Goal: Answer question/provide support: Share knowledge or assist other users

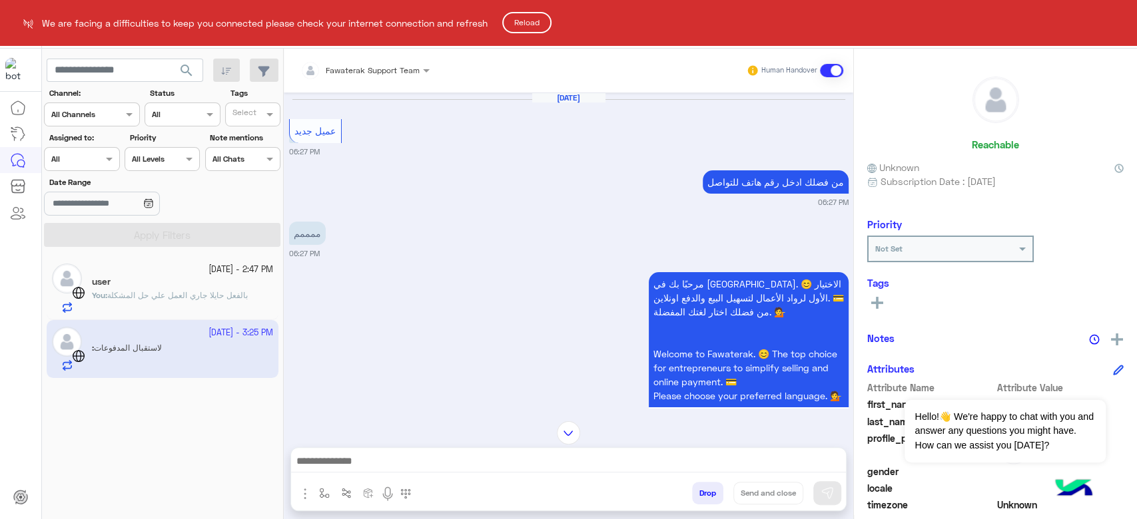
scroll to position [1126, 0]
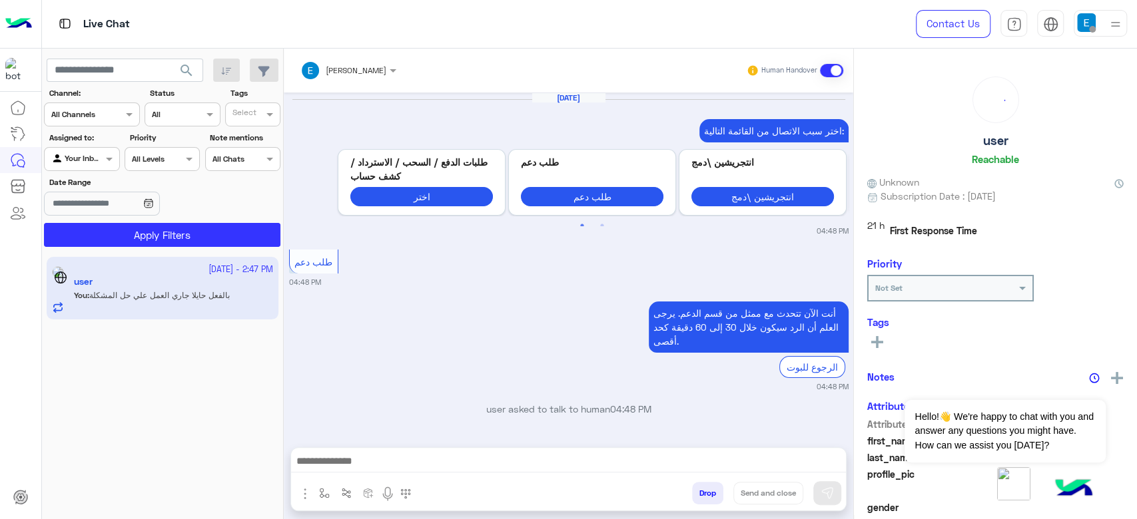
scroll to position [1049, 0]
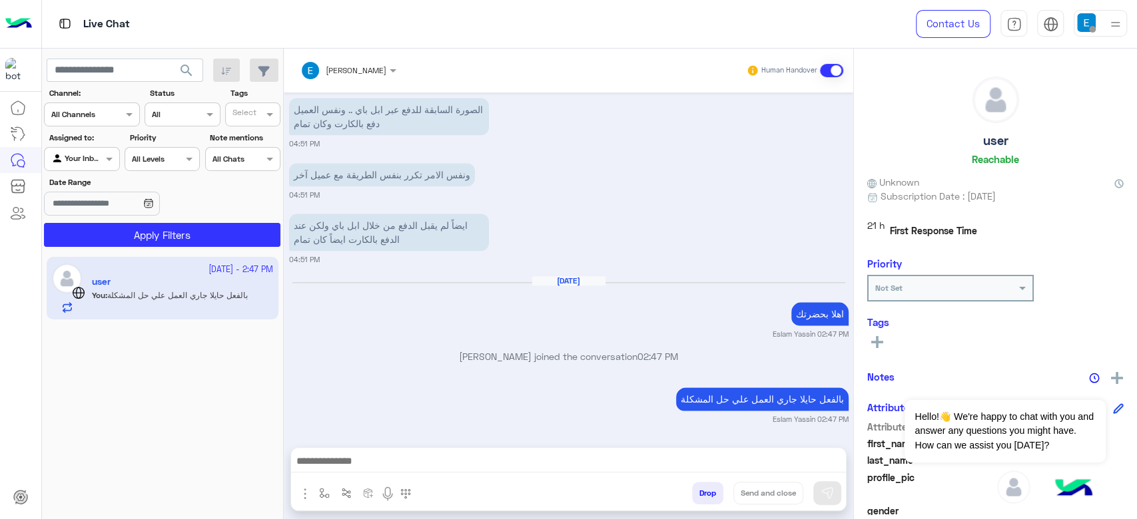
click at [699, 493] on button "Drop" at bounding box center [707, 493] width 31 height 23
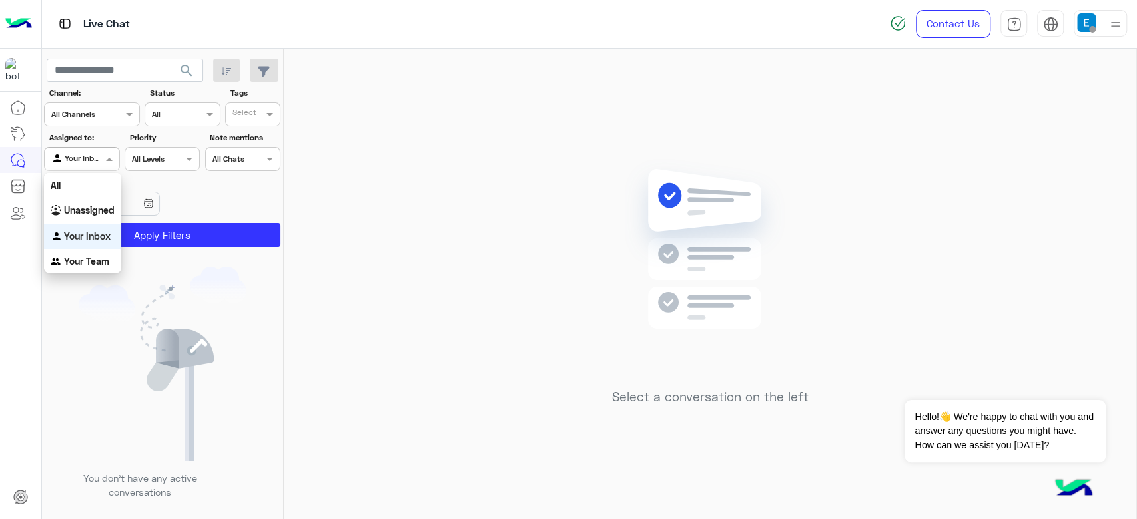
click at [81, 160] on input "text" at bounding box center [66, 158] width 31 height 12
click at [75, 182] on div "All" at bounding box center [82, 185] width 77 height 25
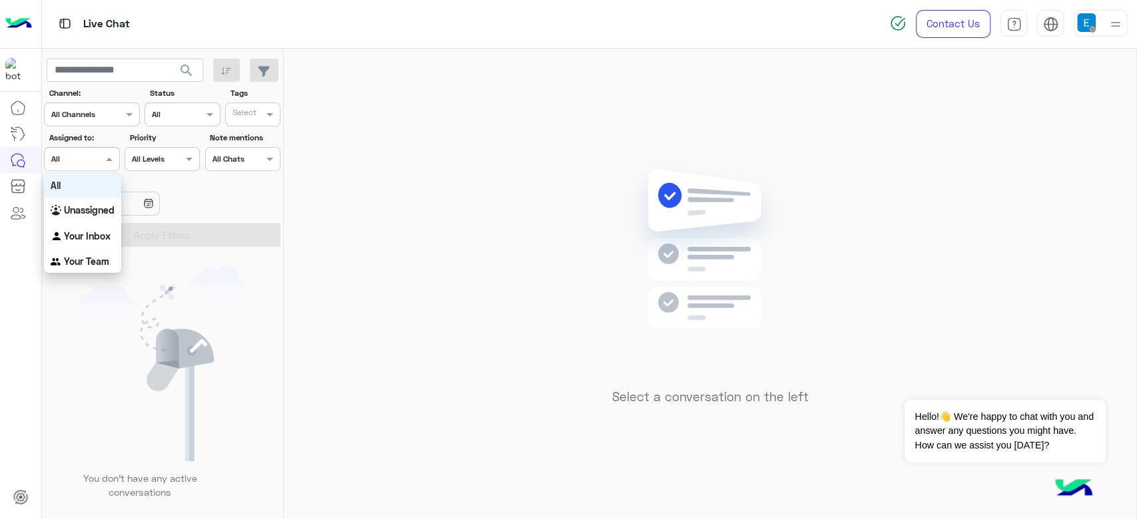
click at [81, 147] on div "Agent Filter All" at bounding box center [81, 159] width 75 height 24
click at [92, 236] on b "Your Inbox" at bounding box center [87, 235] width 47 height 11
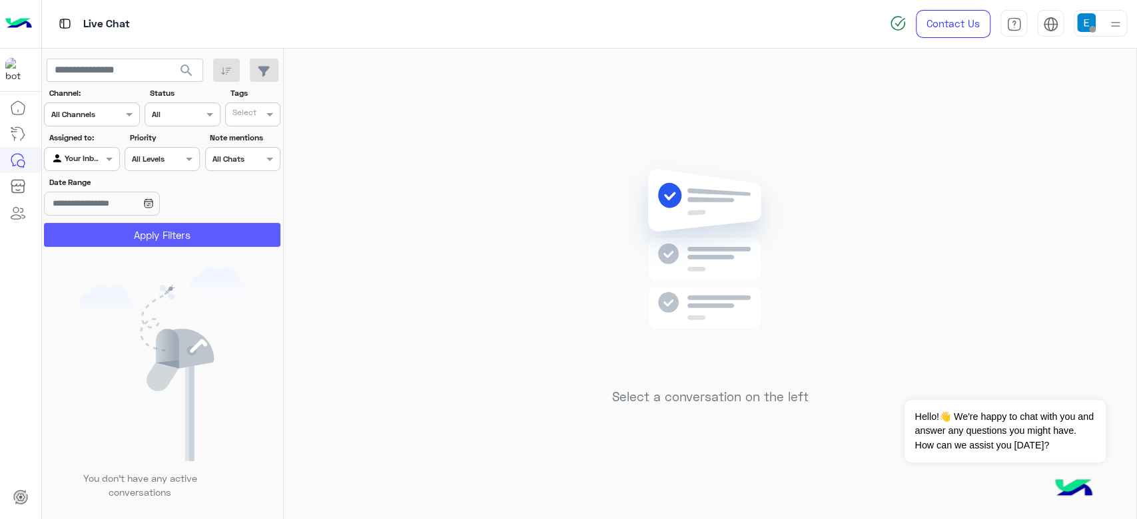
click at [92, 236] on button "Apply Filters" at bounding box center [162, 235] width 236 height 24
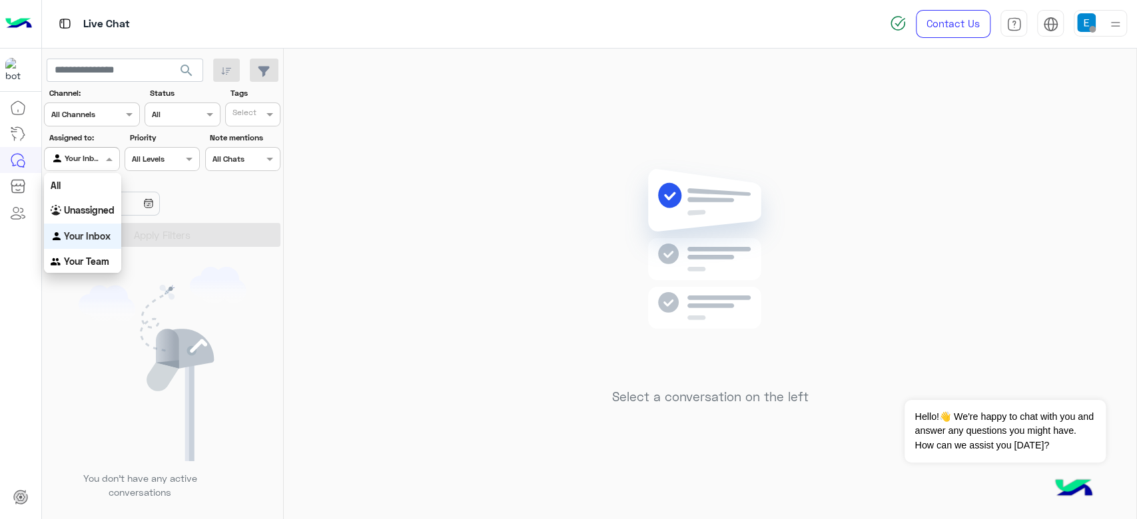
click at [95, 161] on div at bounding box center [82, 157] width 74 height 13
click at [83, 183] on div "All" at bounding box center [82, 185] width 77 height 25
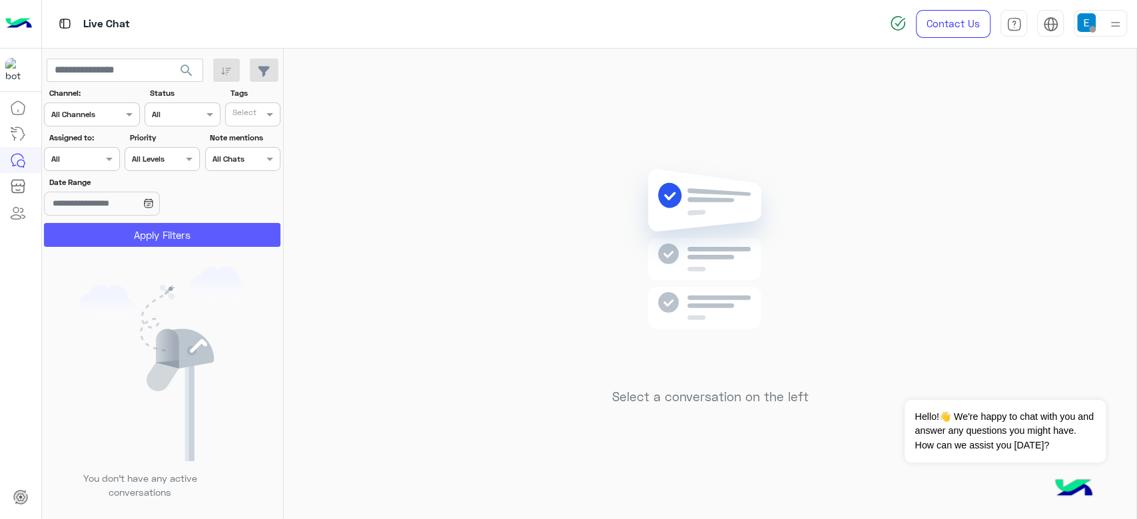
click at [136, 234] on button "Apply Filters" at bounding box center [162, 235] width 236 height 24
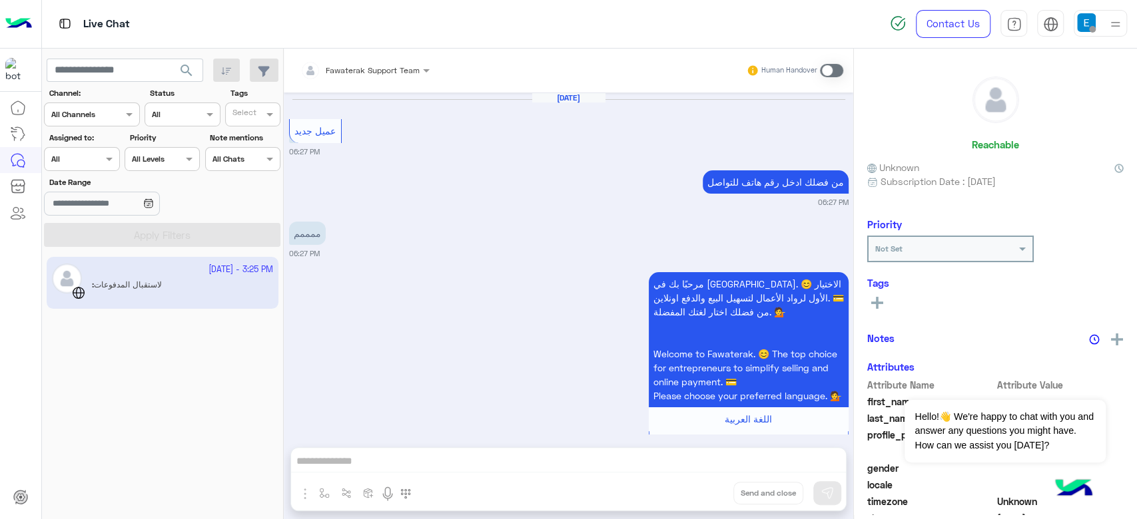
scroll to position [1249, 0]
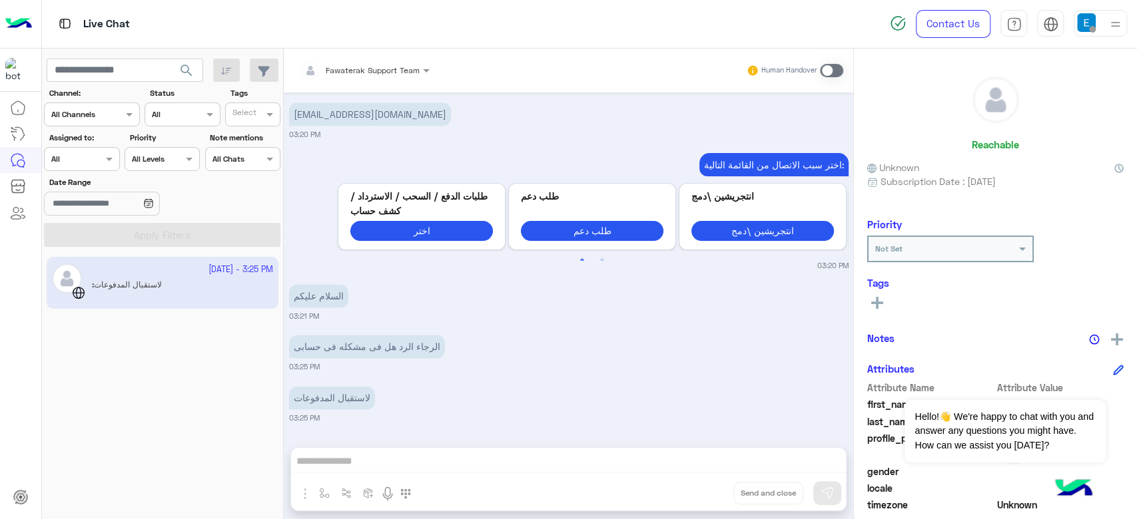
click at [426, 455] on div "Fawaterak Support Team Human Handover Oct 2, 2025 عميل جديد 06:27 PM من فضلك اد…" at bounding box center [568, 287] width 569 height 476
click at [399, 463] on div "Fawaterak Support Team Human Handover Oct 2, 2025 عميل جديد 06:27 PM من فضلك اد…" at bounding box center [568, 287] width 569 height 476
click at [352, 465] on div "Fawaterak Support Team Human Handover Oct 2, 2025 عميل جديد 06:27 PM من فضلك اد…" at bounding box center [568, 287] width 569 height 476
click at [439, 467] on div "Fawaterak Support Team Human Handover Oct 2, 2025 عميل جديد 06:27 PM من فضلك اد…" at bounding box center [568, 287] width 569 height 476
click at [312, 461] on div "Fawaterak Support Team Human Handover Oct 2, 2025 عميل جديد 06:27 PM من فضلك اد…" at bounding box center [568, 287] width 569 height 476
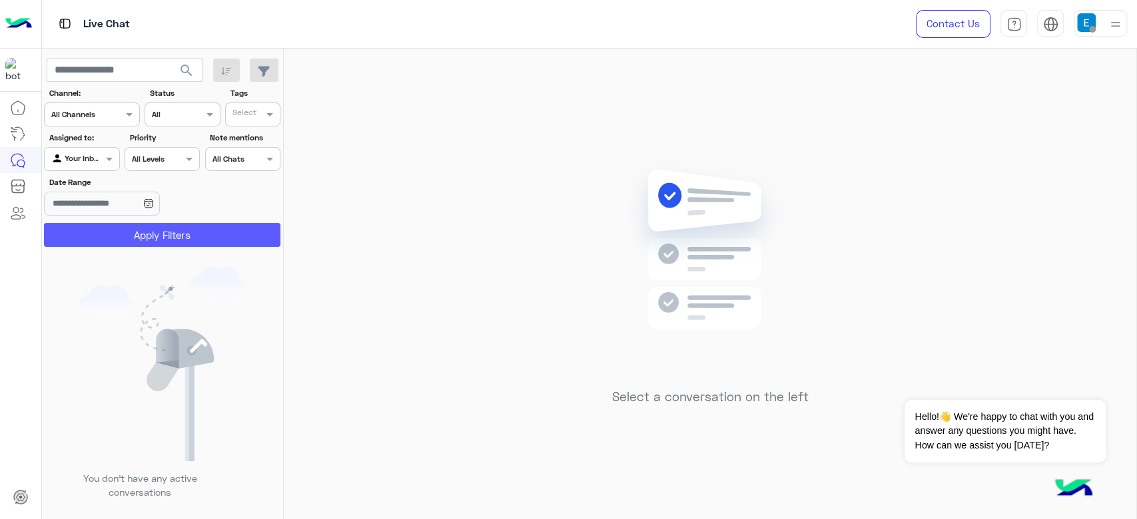
click at [171, 226] on button "Apply Filters" at bounding box center [162, 235] width 236 height 24
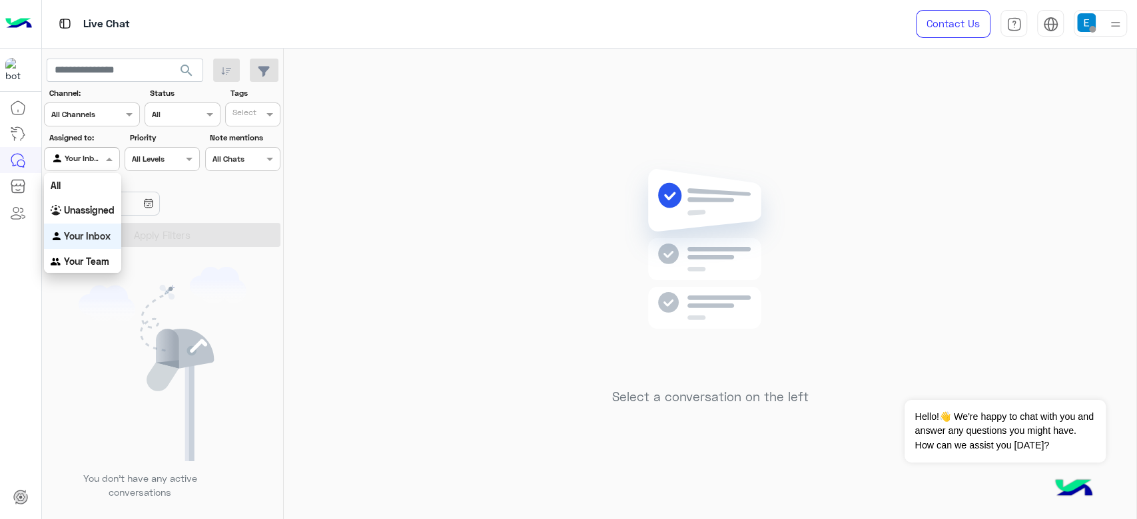
click at [83, 162] on div at bounding box center [82, 157] width 74 height 13
click at [93, 184] on div "All" at bounding box center [82, 185] width 77 height 25
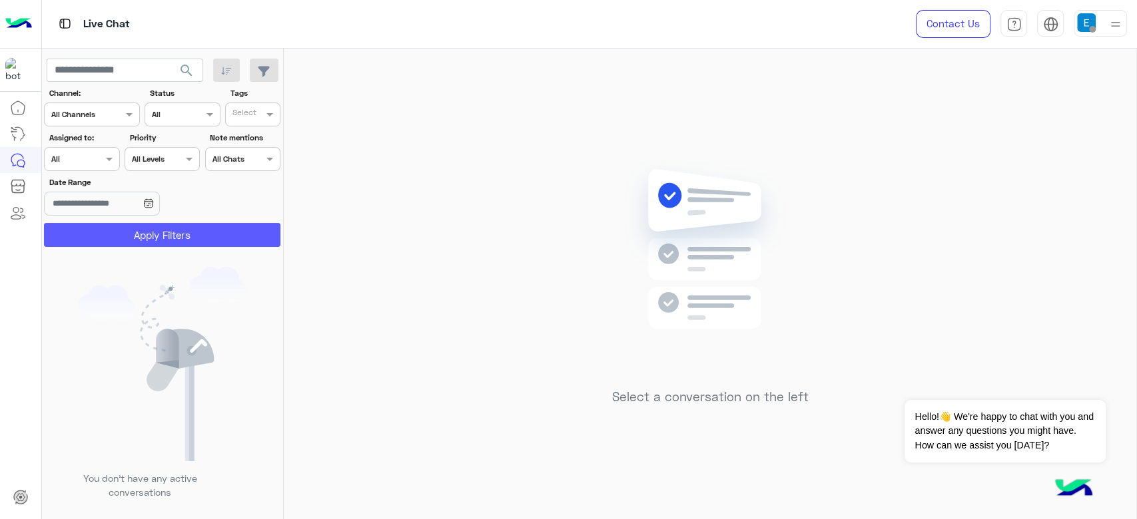
click at [121, 227] on button "Apply Filters" at bounding box center [162, 235] width 236 height 24
